Goal: Check status: Check status

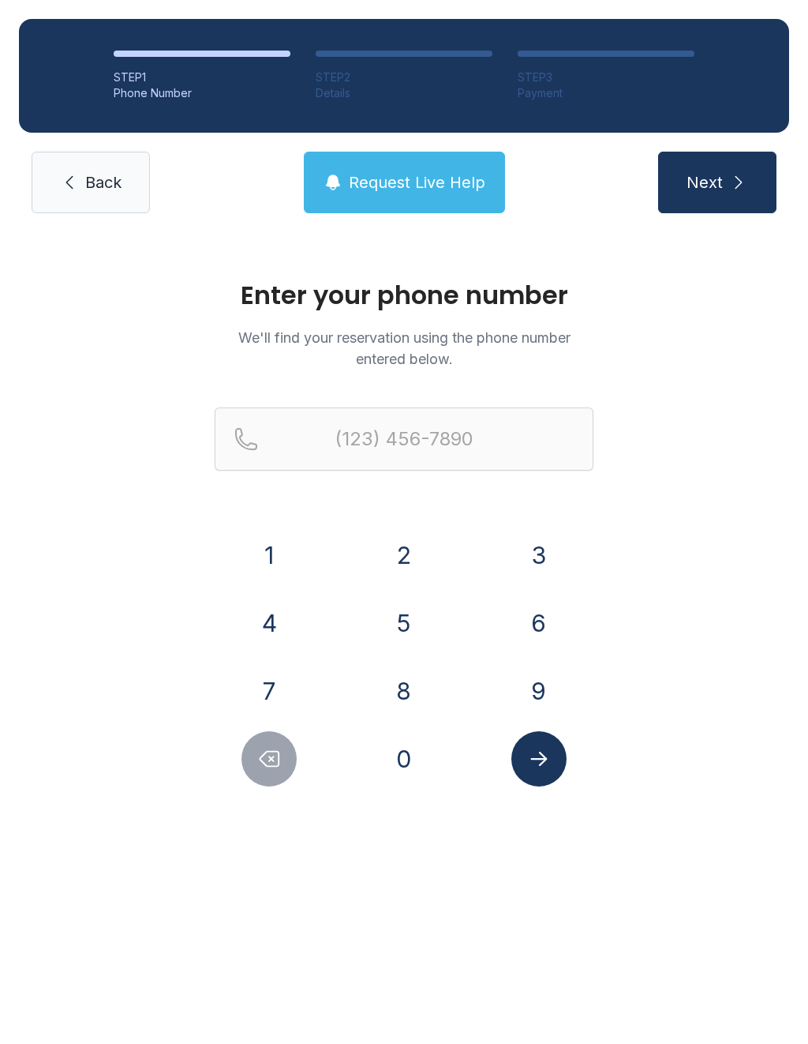
click at [291, 701] on button "7" at bounding box center [269, 690] width 55 height 55
click at [419, 552] on button "2" at bounding box center [404, 554] width 55 height 55
click at [402, 712] on button "8" at bounding box center [404, 690] width 55 height 55
click at [279, 773] on button "Delete number" at bounding box center [269, 758] width 55 height 55
click at [410, 753] on button "0" at bounding box center [404, 758] width 55 height 55
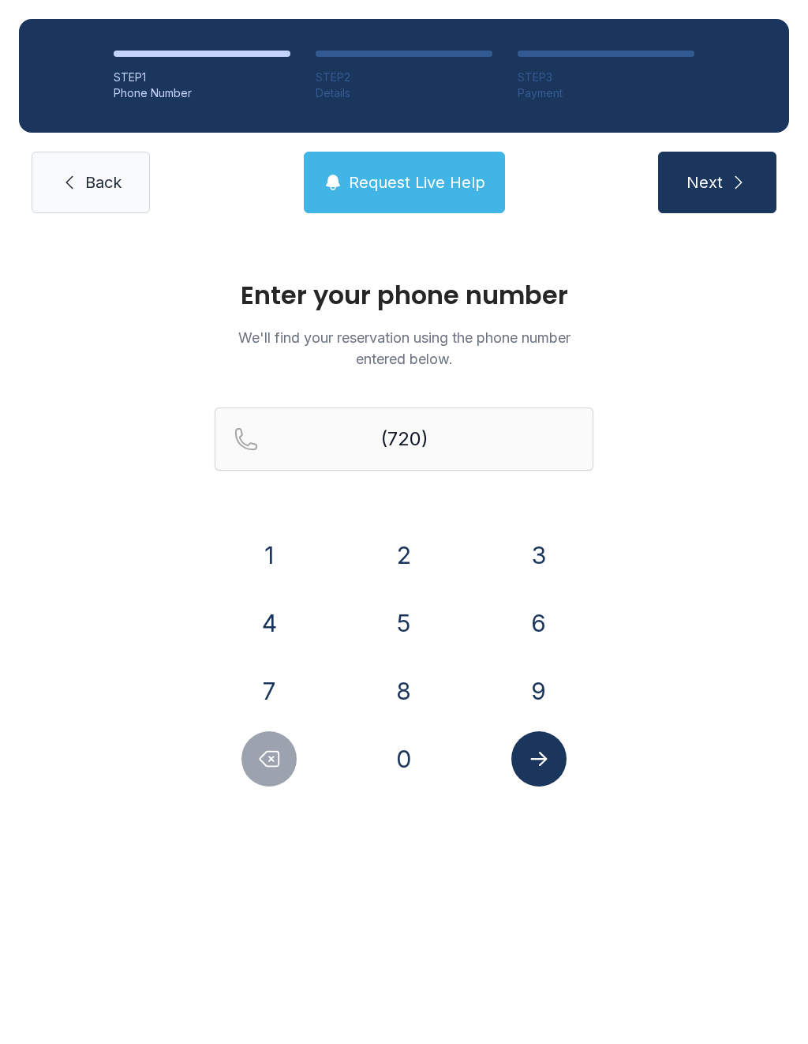
click at [547, 542] on button "3" at bounding box center [539, 554] width 55 height 55
click at [392, 557] on button "2" at bounding box center [404, 554] width 55 height 55
click at [547, 562] on button "3" at bounding box center [539, 554] width 55 height 55
click at [261, 556] on button "1" at bounding box center [269, 554] width 55 height 55
click at [410, 561] on button "2" at bounding box center [404, 554] width 55 height 55
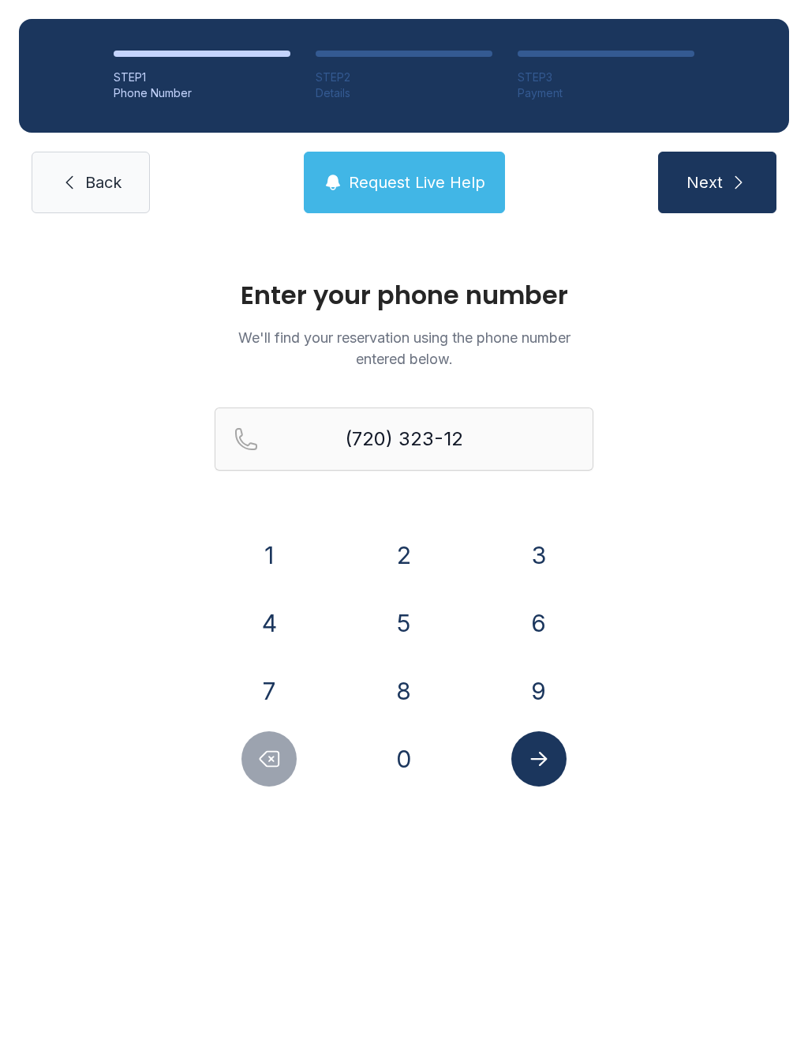
click at [280, 607] on button "4" at bounding box center [269, 622] width 55 height 55
click at [402, 758] on button "0" at bounding box center [404, 758] width 55 height 55
click at [560, 756] on button "Submit lookup form" at bounding box center [539, 758] width 55 height 55
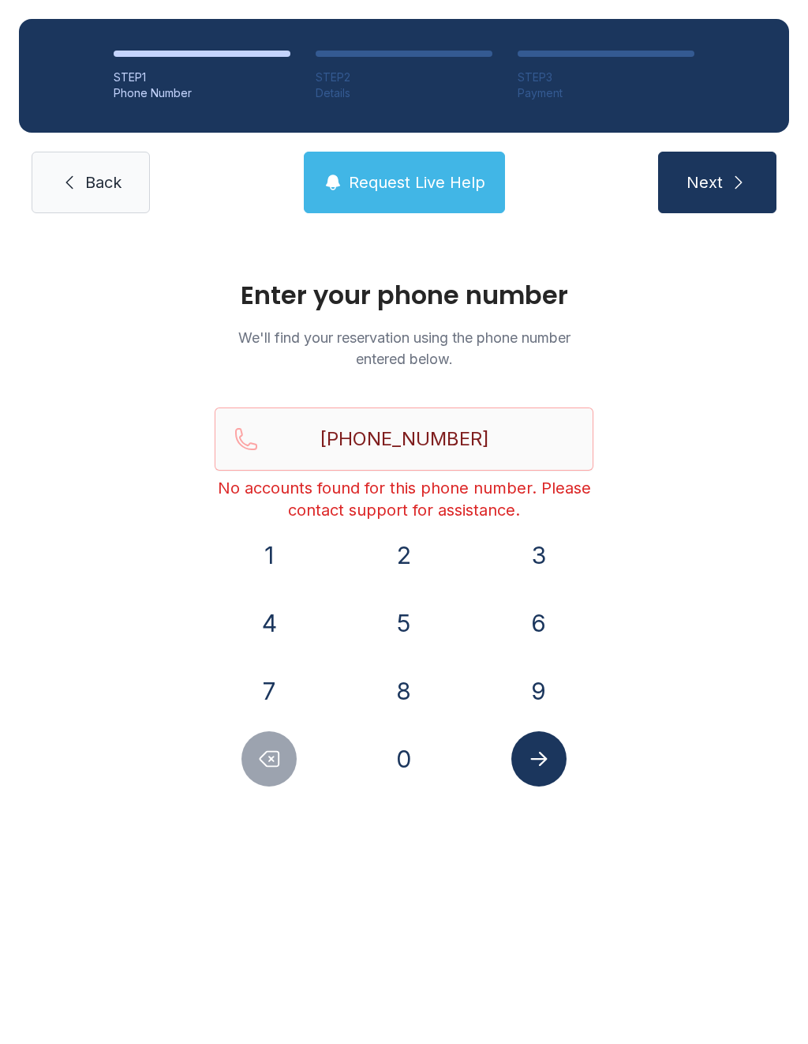
click at [281, 758] on icon "Delete number" at bounding box center [269, 759] width 24 height 24
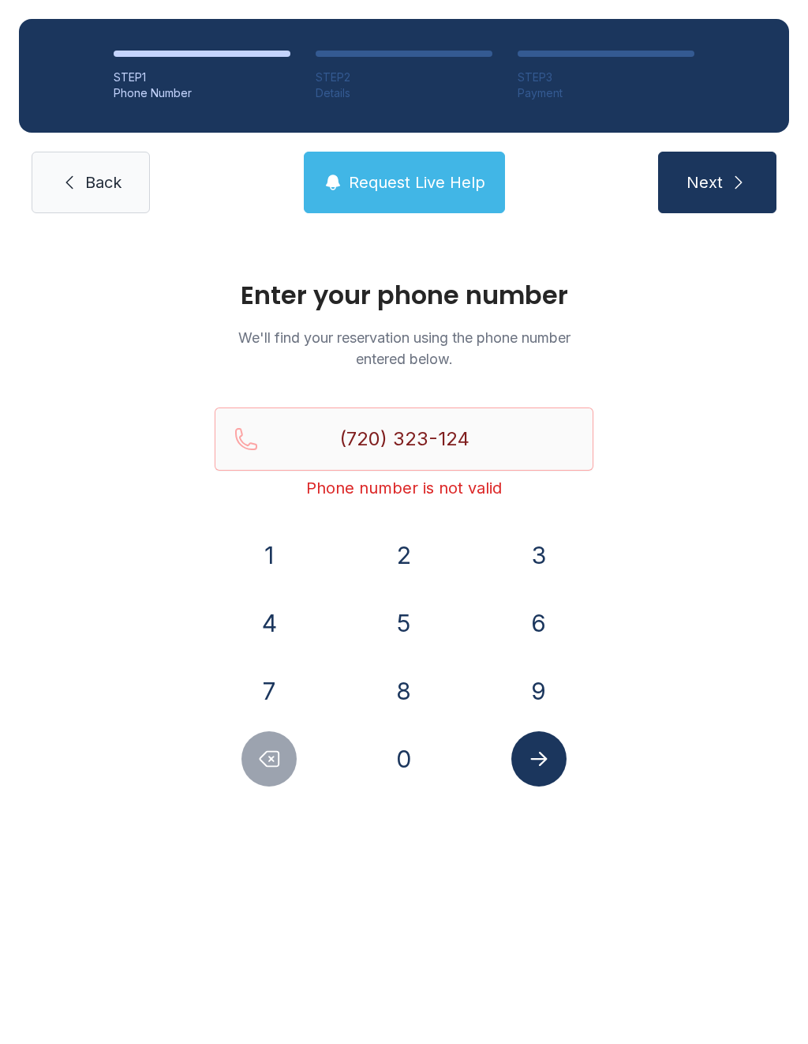
click at [244, 793] on div "Enter your phone number We'll find your reservation using the phone number ente…" at bounding box center [404, 540] width 808 height 617
click at [267, 785] on button "Delete number" at bounding box center [269, 758] width 55 height 55
click at [269, 786] on div "Enter your phone number We'll find your reservation using the phone number ente…" at bounding box center [404, 540] width 808 height 617
click at [258, 782] on button "Delete number" at bounding box center [269, 758] width 55 height 55
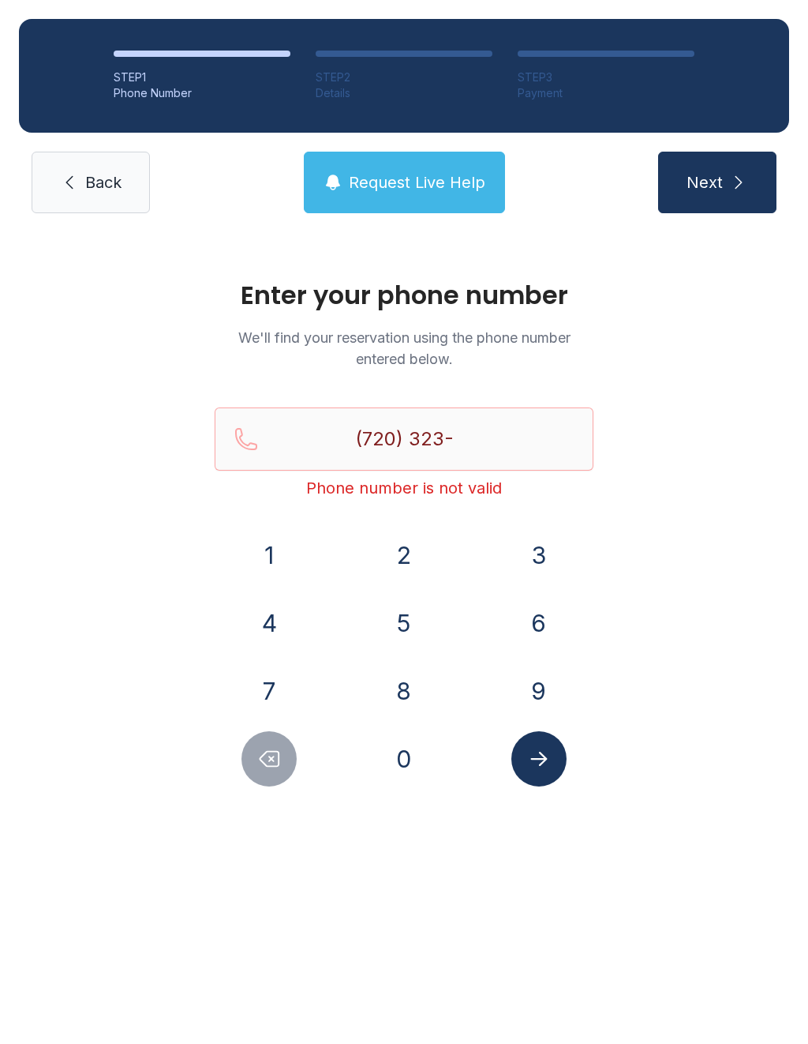
click at [266, 784] on button "Delete number" at bounding box center [269, 758] width 55 height 55
click at [265, 784] on button "Delete number" at bounding box center [269, 758] width 55 height 55
click at [272, 786] on button "Delete number" at bounding box center [269, 758] width 55 height 55
click at [287, 779] on button "Delete number" at bounding box center [269, 758] width 55 height 55
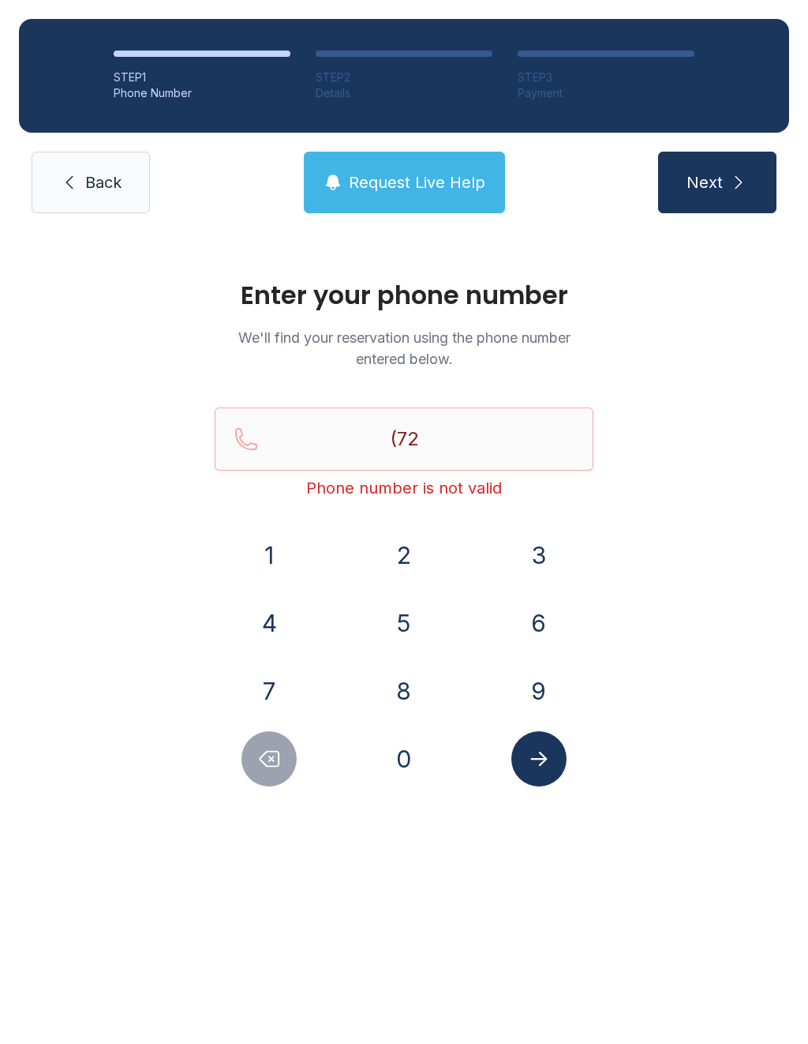
type input "(7"
click at [287, 779] on button "Delete number" at bounding box center [269, 758] width 55 height 55
click at [276, 772] on button "Delete number" at bounding box center [269, 758] width 55 height 55
click at [276, 771] on button "Delete number" at bounding box center [269, 758] width 55 height 55
